Goal: Task Accomplishment & Management: Manage account settings

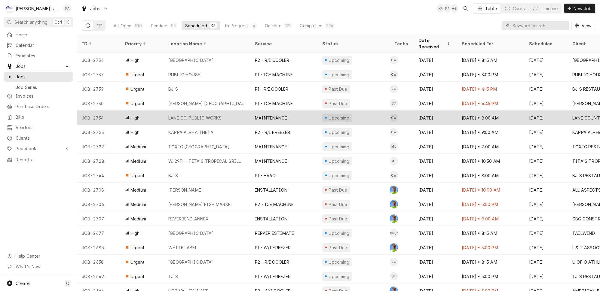
click at [222, 111] on div "LANE CO. PUBLIC WORKS" at bounding box center [207, 118] width 87 height 14
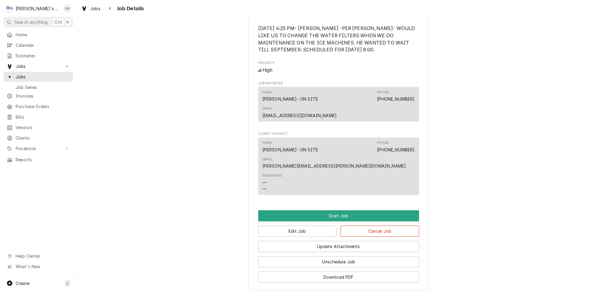
scroll to position [369, 0]
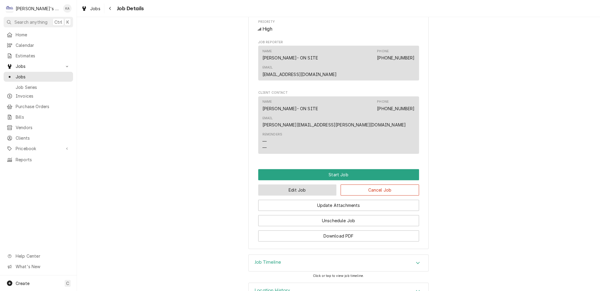
click at [294, 185] on button "Edit Job" at bounding box center [297, 190] width 78 height 11
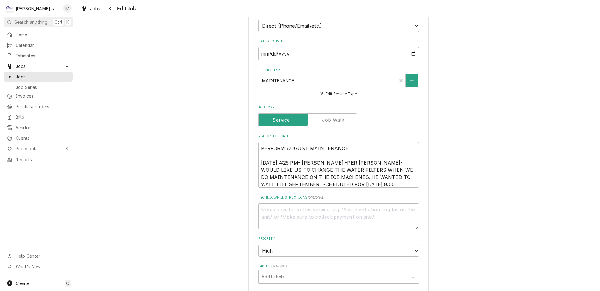
scroll to position [191, 0]
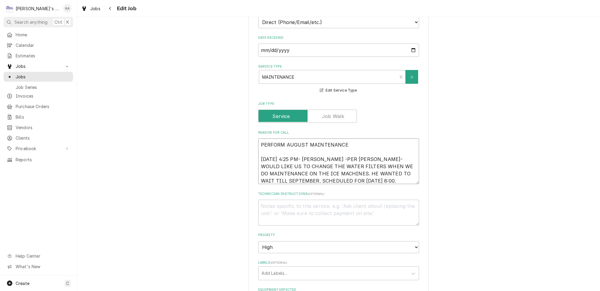
click at [325, 151] on textarea "PERFORM AUGUST MAINTENANCE [DATE] 4:25 PM- [PERSON_NAME] -PER [PERSON_NAME]- WO…" at bounding box center [338, 162] width 161 height 46
type textarea "x"
type textarea "PERFORM AUGUST MAINTENANCE 8/19/2025 4:25 PM- KASSIE-PER FRED- WOULD LIKE US TO…"
type textarea "x"
type textarea "PERFORM AUGUST MAINTENANCE 8/19/2025 4:25 PM- KASSIE- PER FRED- WOULD LIKE US T…"
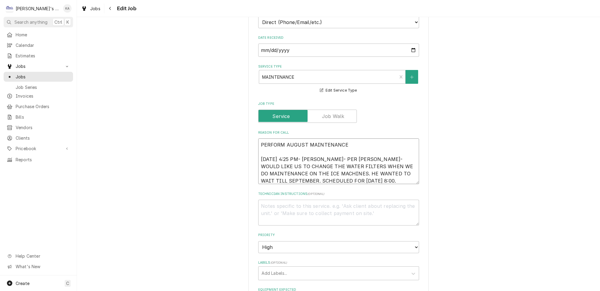
click at [309, 172] on textarea "PERFORM AUGUST MAINTENANCE 8/19/2025 4:25 PM- KASSIE- PER FRED- WOULD LIKE US T…" at bounding box center [338, 162] width 161 height 46
type textarea "x"
type textarea "PERFORM AUGUST MAINTENANCE 8/19/2025 4:25 PM- KASSIE- PER FRED- WOULD LIKE US T…"
type textarea "x"
type textarea "PERFORM AUGUST MAINTENANCE 8/19/2025 4:25 PM- KASSIE- PER FRED- WOULD LIKE US T…"
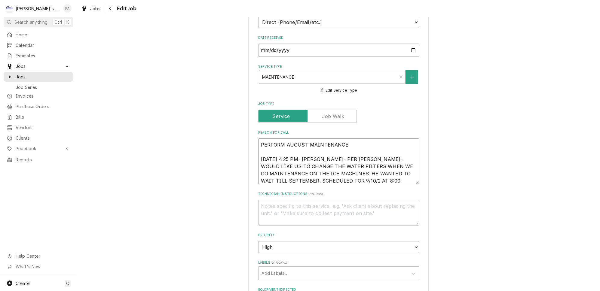
type textarea "x"
type textarea "PERFORM AUGUST MAINTENANCE 8/19/2025 4:25 PM- KASSIE- PER FRED- WOULD LIKE US T…"
type textarea "x"
type textarea "PERFORM AUGUST MAINTENANCE 8/19/2025 4:25 PM- KASSIE- PER FRED- WOULD LIKE US T…"
type textarea "x"
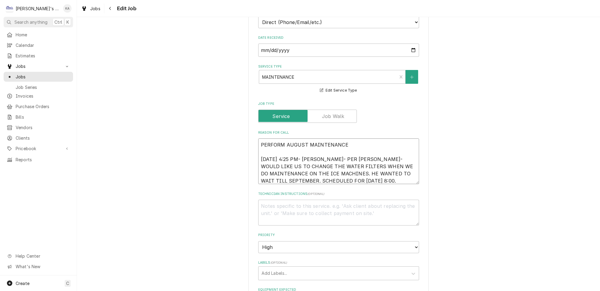
type textarea "PERFORM AUGUST MAINTENANCE 8/19/2025 4:25 PM- KASSIE- PER FRED- WOULD LIKE US T…"
click at [340, 172] on textarea "PERFORM AUGUST MAINTENANCE 8/19/2025 4:25 PM- KASSIE- PER FRED- WOULD LIKE US T…" at bounding box center [338, 162] width 161 height 46
type textarea "x"
type textarea "PERFORM AUGUST MAINTENANCE 8/19/2025 4:25 PM- KASSIE- PER FRED- WOULD LIKE US T…"
type textarea "x"
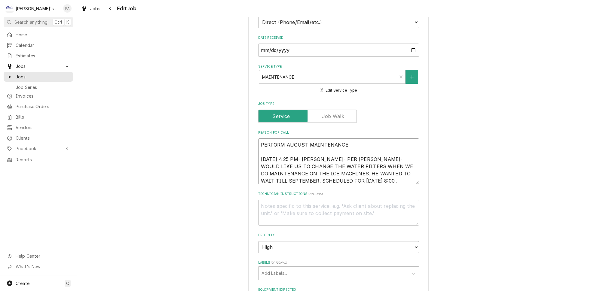
type textarea "PERFORM AUGUST MAINTENANCE 8/19/2025 4:25 PM- KASSIE- PER FRED- WOULD LIKE US T…"
type textarea "x"
type textarea "PERFORM AUGUST MAINTENANCE 8/19/2025 4:25 PM- KASSIE- PER FRED- WOULD LIKE US T…"
type textarea "x"
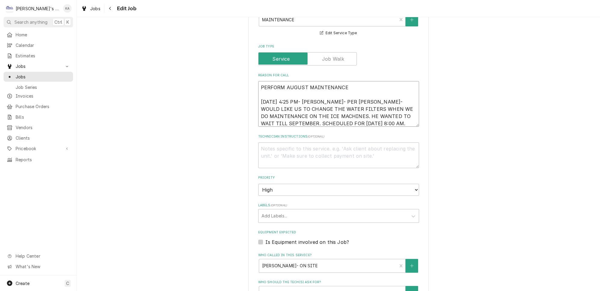
scroll to position [300, 0]
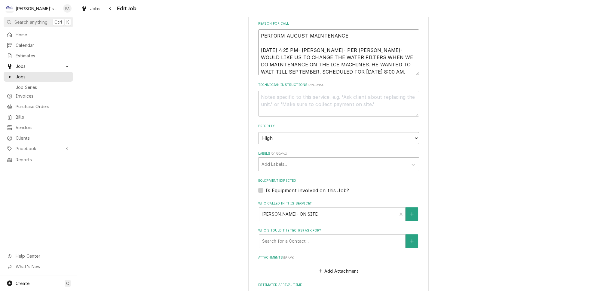
type textarea "PERFORM AUGUST MAINTENANCE 8/19/2025 4:25 PM- KASSIE- PER FRED- WOULD LIKE US T…"
click at [266, 187] on label "Is Equipment involved on this Job?" at bounding box center [308, 190] width 84 height 7
click at [266, 187] on input "Equipment Expected" at bounding box center [346, 193] width 161 height 13
checkbox input "true"
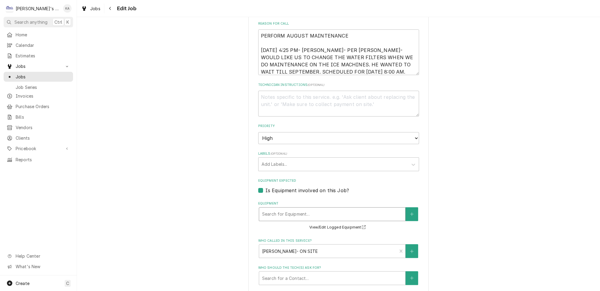
click at [303, 213] on div "Search for Equipment..." at bounding box center [332, 214] width 146 height 13
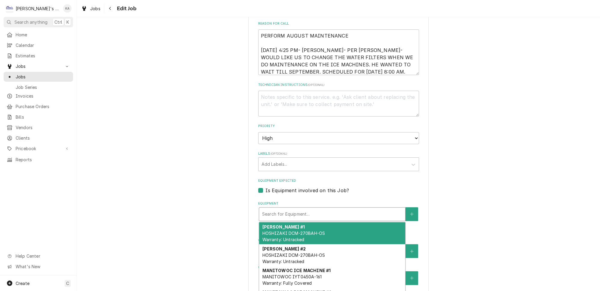
click at [308, 228] on div "HOSHIZAKI FLAKER #1 HOSHIZAKI DCM-270BAH-OS Warranty: Untracked" at bounding box center [332, 234] width 146 height 22
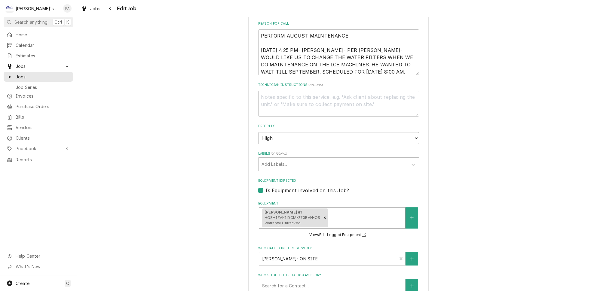
click at [358, 213] on div "Equipment" at bounding box center [365, 218] width 73 height 11
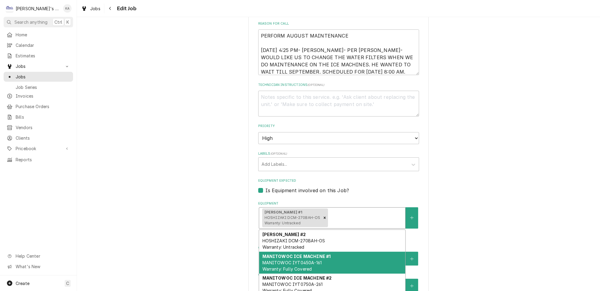
click at [316, 260] on span "MANITOWOC IYT0450A-161 Warranty: Fully Covered" at bounding box center [292, 265] width 60 height 11
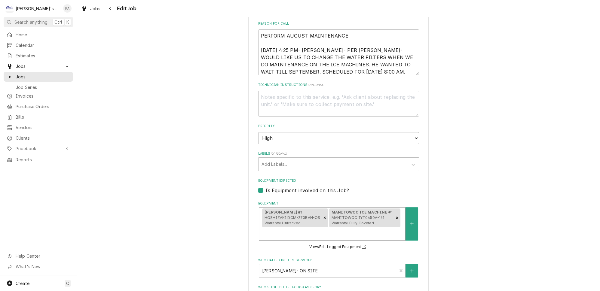
click at [356, 212] on div "HOSHIZAKI FLAKER #1 HOSHIZAKI DCM-270BAH-OS Warranty: Untracked MANITOWOC ICE M…" at bounding box center [332, 224] width 146 height 33
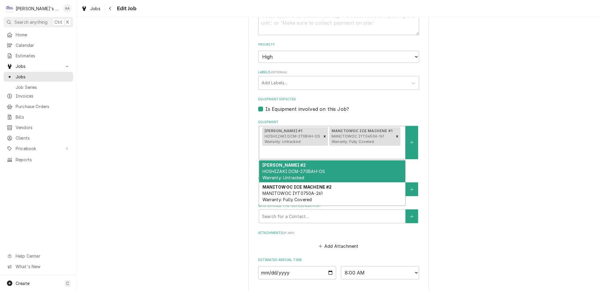
scroll to position [383, 0]
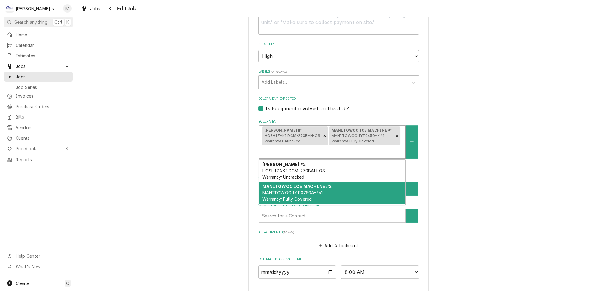
click at [298, 192] on span "MANITOWOC IYT0750A-261 Warranty: Fully Covered" at bounding box center [292, 195] width 60 height 11
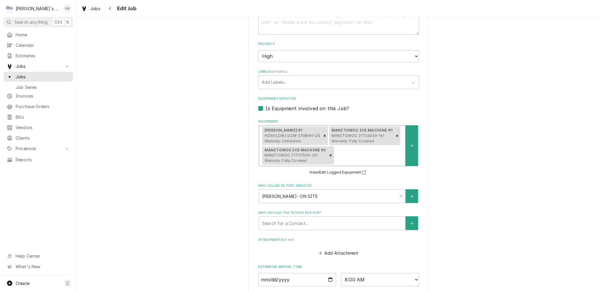
click at [353, 161] on div "HOSHIZAKI FLAKER #1 HOSHIZAKI DCM-270BAH-OS Warranty: Untracked MANITOWOC ICE M…" at bounding box center [332, 146] width 146 height 40
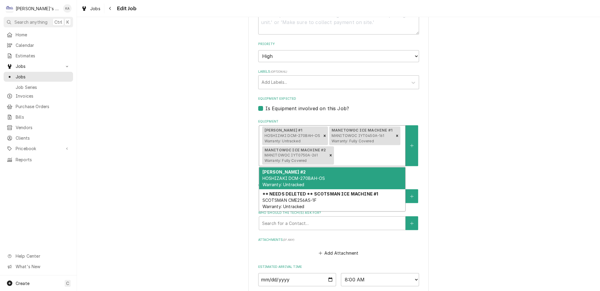
click at [300, 189] on div "HOSHIZAKI FLAKER #2 HOSHIZAKI DCM-270BAH-OS Warranty: Untracked" at bounding box center [332, 179] width 146 height 22
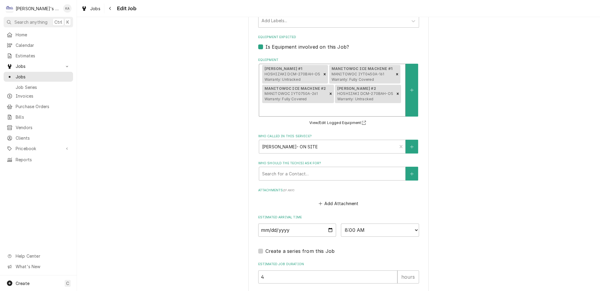
scroll to position [465, 0]
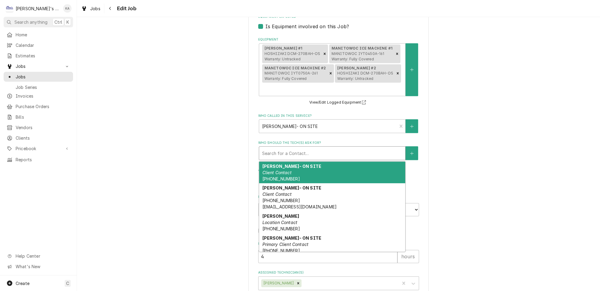
click at [327, 159] on div "Who should the tech(s) ask for?" at bounding box center [332, 153] width 140 height 11
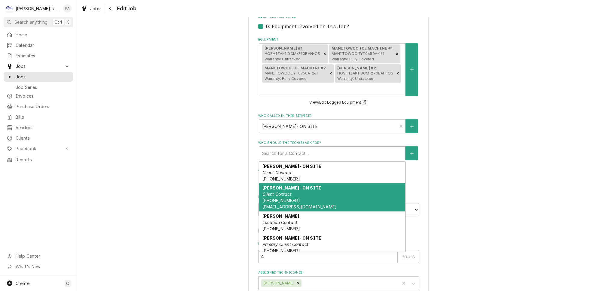
click at [286, 212] on div "FRED HARP- ON SITE Client Contact (541) 501-2702 HUNTINGDEER@COMCAST.NET" at bounding box center [332, 197] width 146 height 28
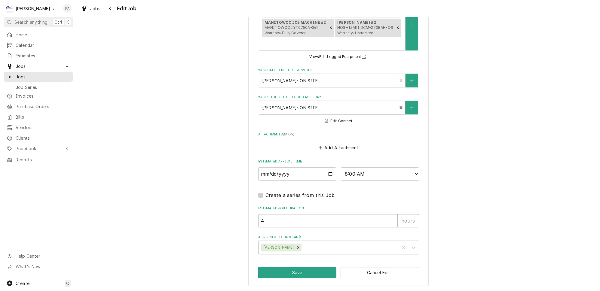
scroll to position [532, 0]
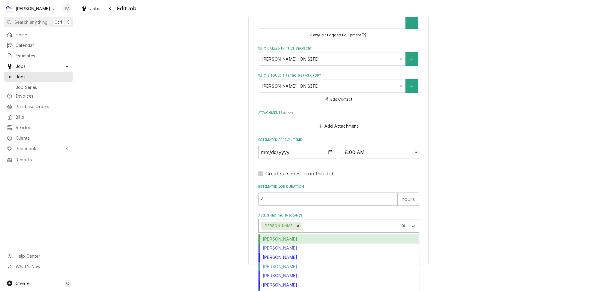
click at [349, 232] on div "Assigned Technician(s)" at bounding box center [350, 226] width 94 height 11
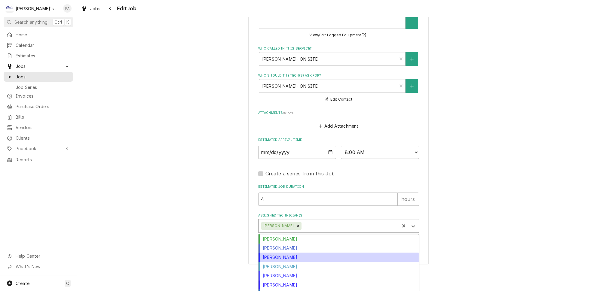
click at [284, 262] on div "Joey Brabb" at bounding box center [339, 257] width 160 height 9
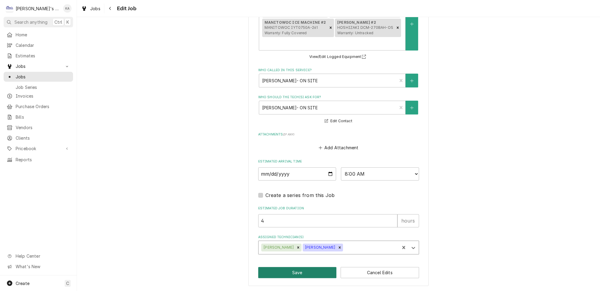
click at [296, 275] on button "Save" at bounding box center [297, 272] width 78 height 11
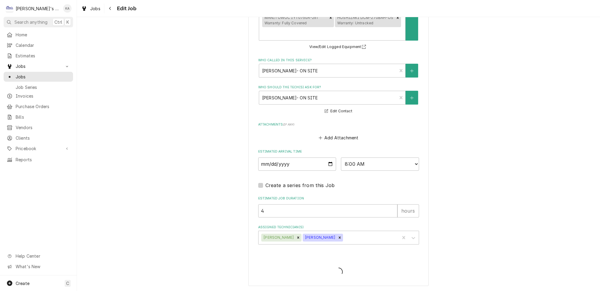
type textarea "x"
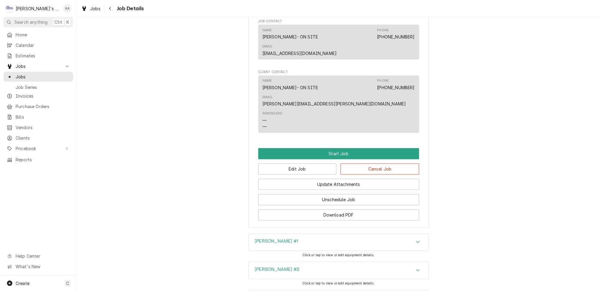
scroll to position [465, 0]
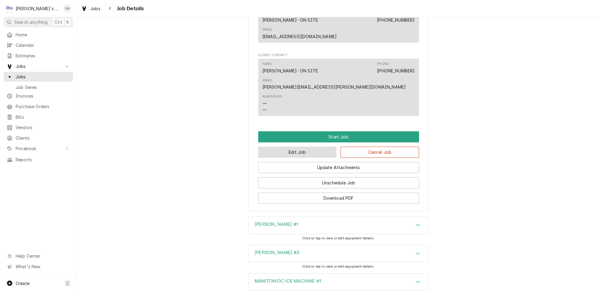
click at [308, 147] on button "Edit Job" at bounding box center [297, 152] width 78 height 11
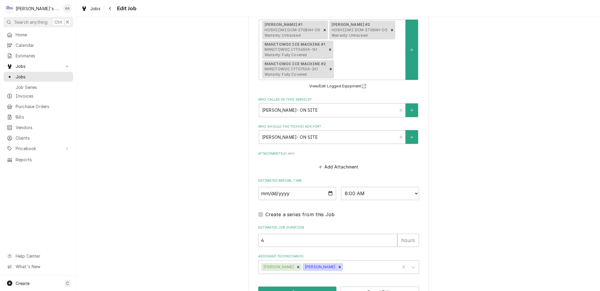
scroll to position [492, 0]
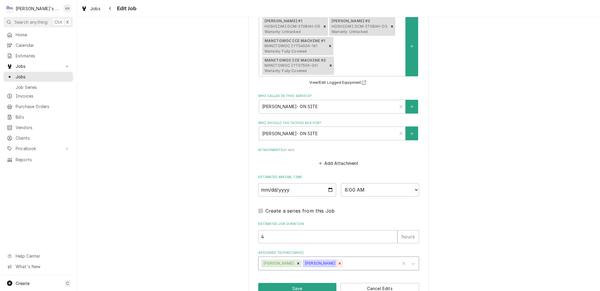
click at [339, 265] on icon "Remove Joey Brabb" at bounding box center [340, 264] width 2 height 2
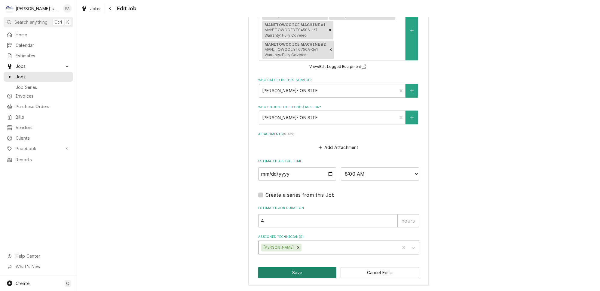
click at [296, 273] on button "Save" at bounding box center [297, 272] width 78 height 11
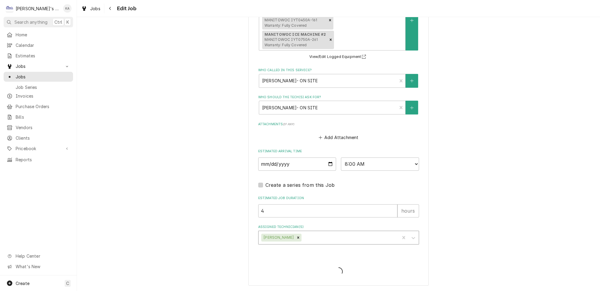
type textarea "x"
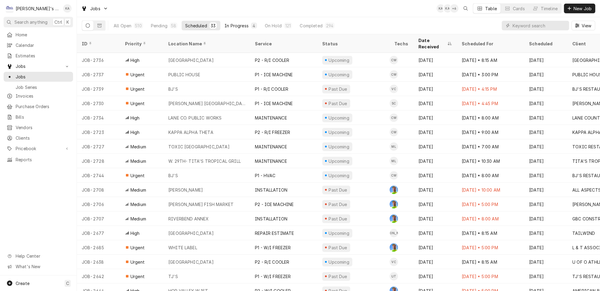
click at [225, 26] on div "In Progress" at bounding box center [237, 26] width 24 height 6
